Goal: Task Accomplishment & Management: Manage account settings

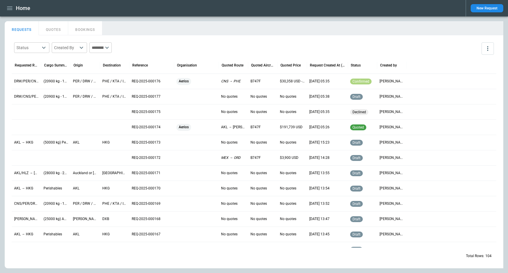
click at [185, 20] on main "FindBorderBarSize REQUESTS QUOTES BOOKINGS Status ​ Created By ​ ​ Requested Ro…" at bounding box center [254, 144] width 508 height 256
click at [6, 10] on button "button" at bounding box center [10, 8] width 10 height 10
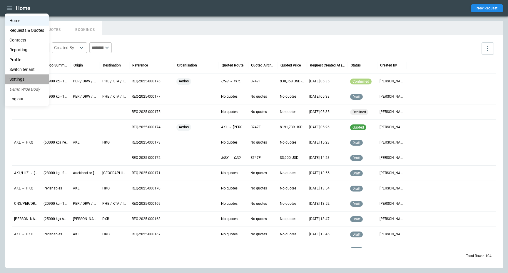
click at [18, 77] on li "Settings" at bounding box center [27, 79] width 44 height 10
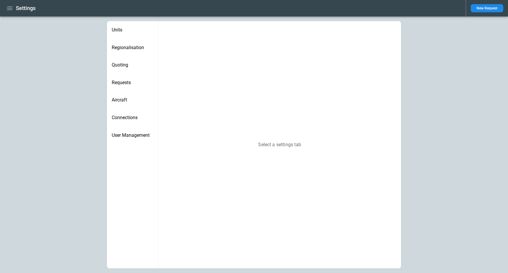
click at [66, 141] on main "Units Regionalisation Quoting Requests Aircraft Connections User Management Sel…" at bounding box center [254, 144] width 508 height 256
click at [130, 133] on span "User Management" at bounding box center [133, 135] width 42 height 6
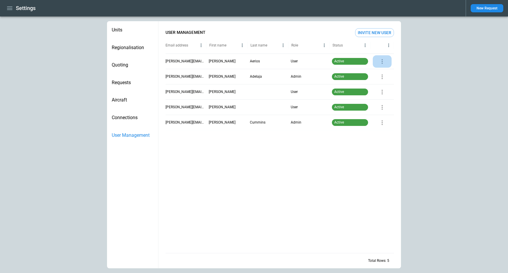
click at [382, 61] on icon "button" at bounding box center [382, 61] width 1 height 5
click at [376, 48] on div at bounding box center [254, 136] width 508 height 273
click at [382, 60] on icon "button" at bounding box center [382, 61] width 7 height 7
click at [382, 82] on p "Disable user" at bounding box center [388, 82] width 20 height 5
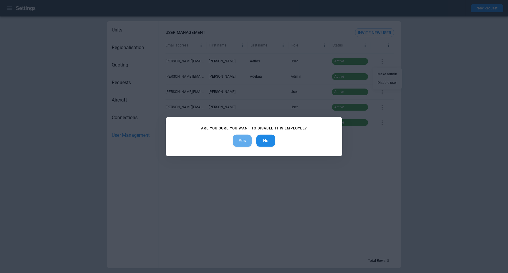
click at [242, 143] on button "Yes" at bounding box center [242, 141] width 19 height 12
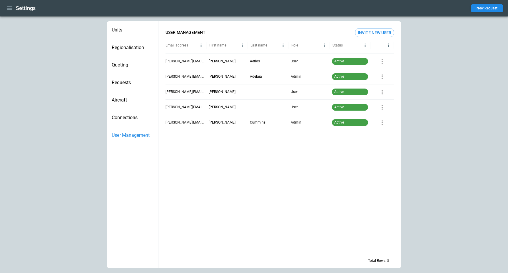
click at [242, 176] on div at bounding box center [280, 191] width 229 height 123
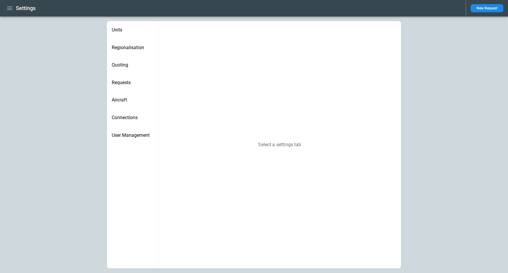
click at [130, 129] on div "User Management" at bounding box center [132, 135] width 51 height 18
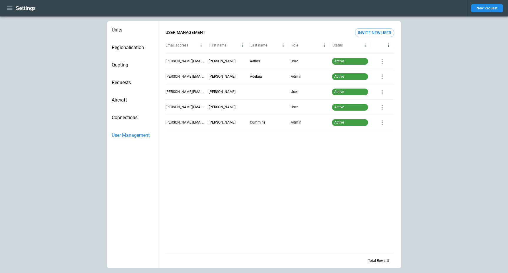
click at [130, 61] on div "Quoting" at bounding box center [132, 65] width 51 height 18
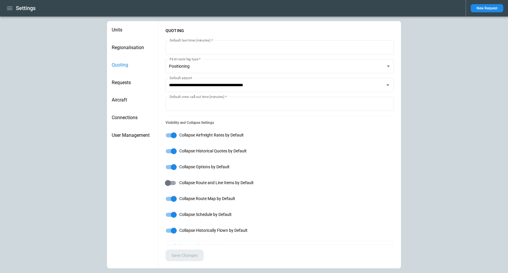
type input "**********"
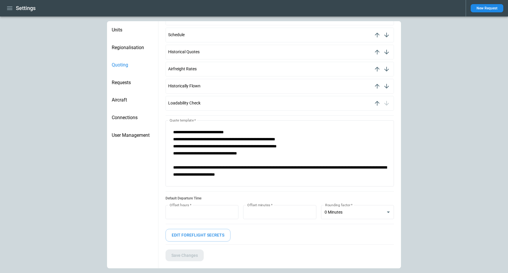
scroll to position [371, 0]
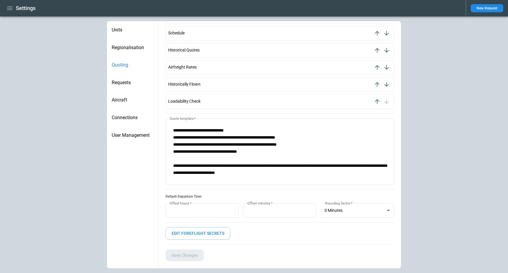
click at [126, 88] on div "Requests" at bounding box center [132, 83] width 51 height 18
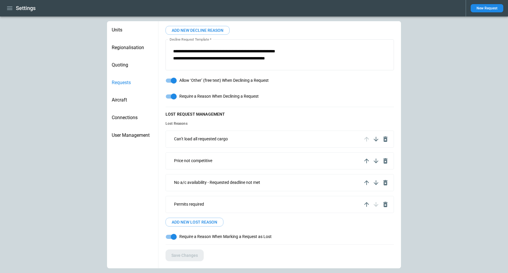
scroll to position [135, 0]
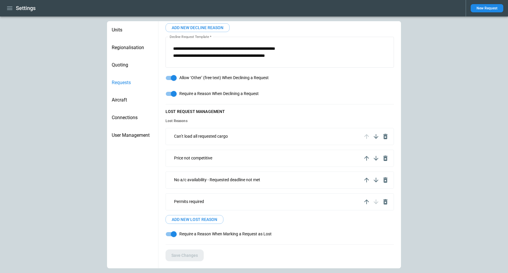
click at [131, 66] on span "Quoting" at bounding box center [133, 65] width 42 height 6
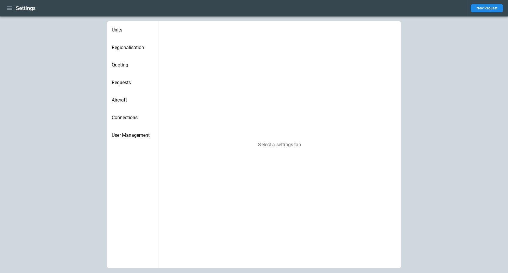
click at [7, 7] on icon "button" at bounding box center [9, 8] width 7 height 7
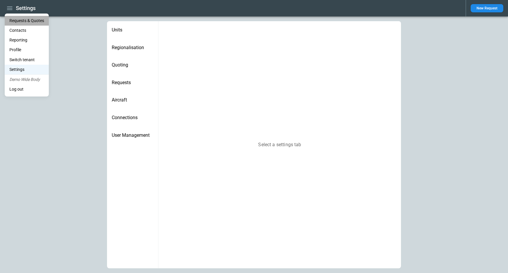
click at [13, 21] on Quotes "Requests & Quotes" at bounding box center [27, 21] width 44 height 10
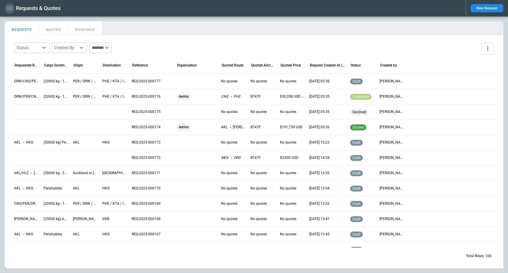
click at [11, 9] on icon "button" at bounding box center [9, 8] width 7 height 7
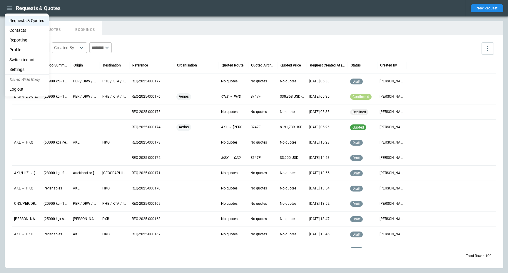
click at [27, 69] on li "Settings" at bounding box center [27, 70] width 44 height 10
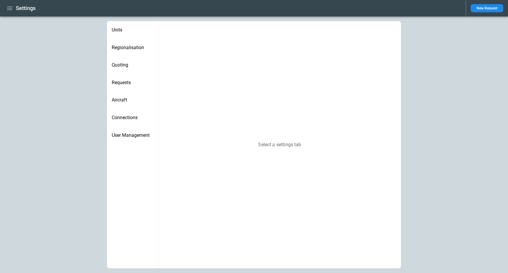
click at [129, 51] on div "Regionalisation" at bounding box center [132, 48] width 51 height 18
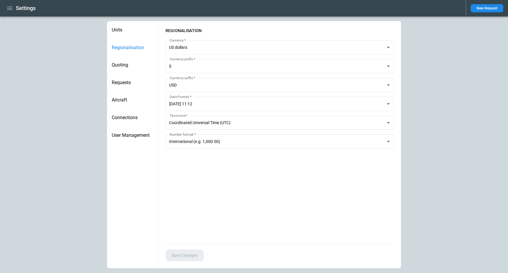
click at [131, 31] on span "Units" at bounding box center [133, 30] width 42 height 6
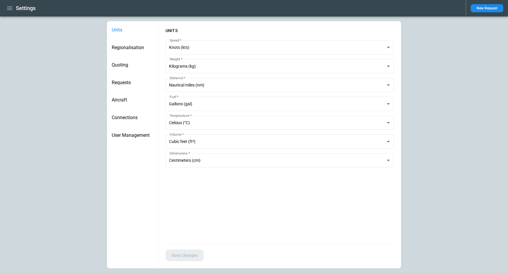
click at [130, 63] on span "Quoting" at bounding box center [133, 65] width 42 height 6
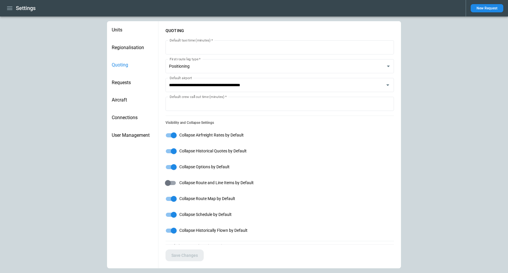
type input "**********"
click at [131, 82] on span "Requests" at bounding box center [133, 83] width 42 height 6
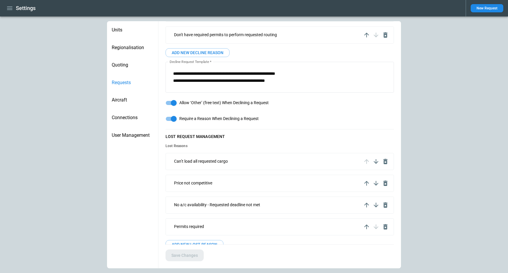
scroll to position [135, 0]
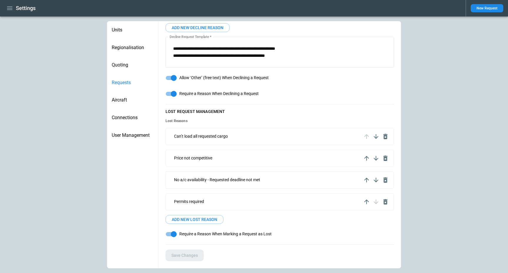
click at [120, 107] on div "Aircraft" at bounding box center [132, 100] width 51 height 18
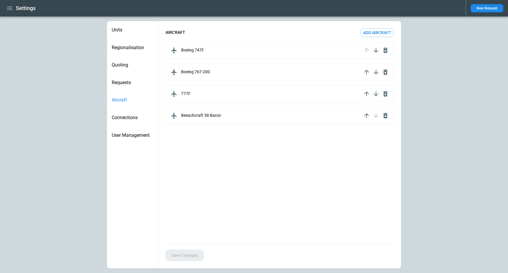
click at [119, 120] on span "Connections" at bounding box center [133, 118] width 42 height 6
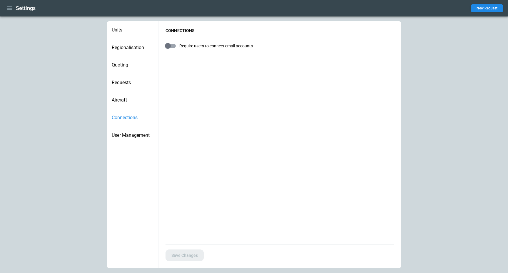
click at [131, 131] on div "User Management" at bounding box center [132, 135] width 51 height 18
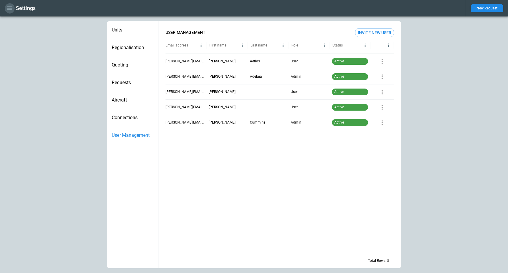
click at [6, 7] on icon "button" at bounding box center [9, 8] width 7 height 7
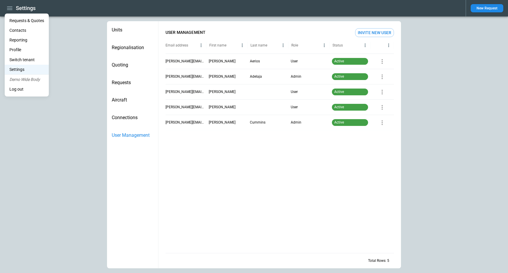
click at [18, 24] on Quotes "Requests & Quotes" at bounding box center [27, 21] width 44 height 10
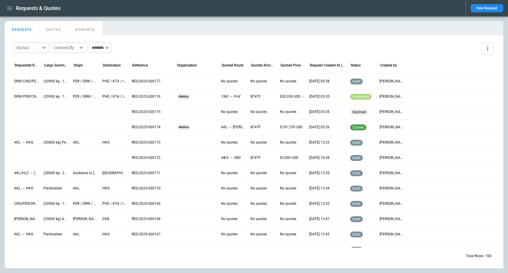
click at [12, 8] on icon "button" at bounding box center [9, 8] width 7 height 7
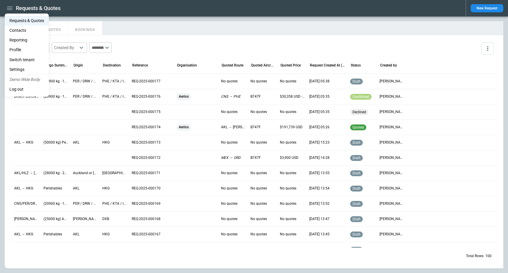
click at [194, 21] on div at bounding box center [254, 136] width 508 height 273
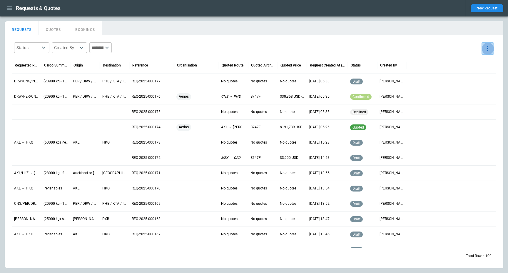
click at [488, 48] on icon "more" at bounding box center [487, 48] width 1 height 5
click at [352, 36] on div at bounding box center [254, 136] width 508 height 273
click at [35, 79] on p "DRW/CNS/PER → PHE/ISA/KTA" at bounding box center [26, 81] width 25 height 5
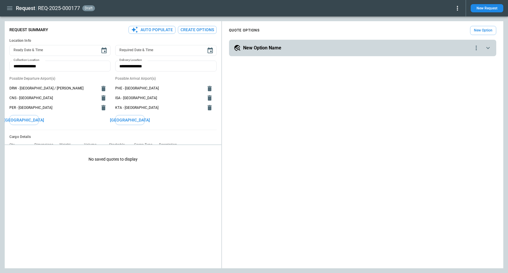
click at [281, 47] on h5 "New Option Name" at bounding box center [262, 48] width 38 height 6
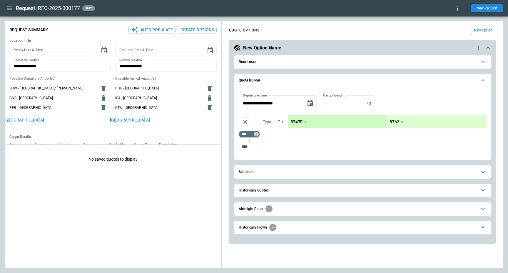
click at [250, 147] on input "Too short" at bounding box center [249, 146] width 19 height 11
type input "***"
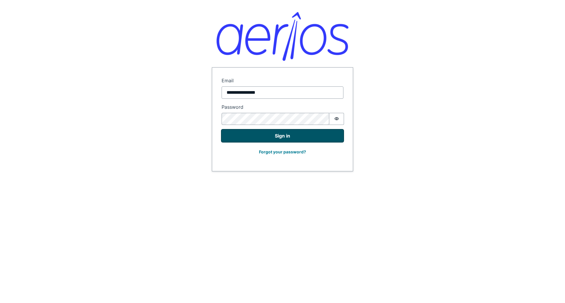
click at [283, 133] on button "Sign in" at bounding box center [282, 136] width 122 height 12
